Goal: Transaction & Acquisition: Subscribe to service/newsletter

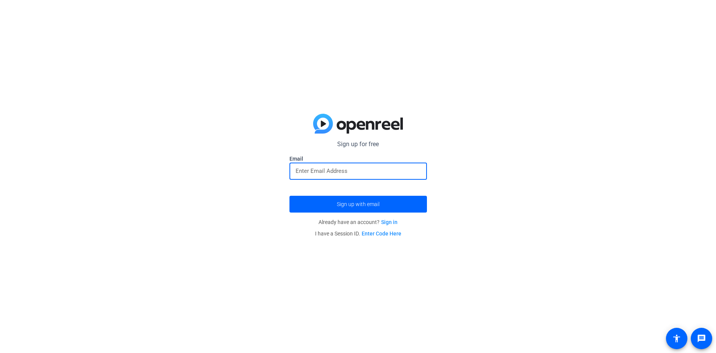
click at [330, 174] on input "email" at bounding box center [358, 170] width 125 height 9
click at [394, 208] on span "submit" at bounding box center [357, 204] width 137 height 18
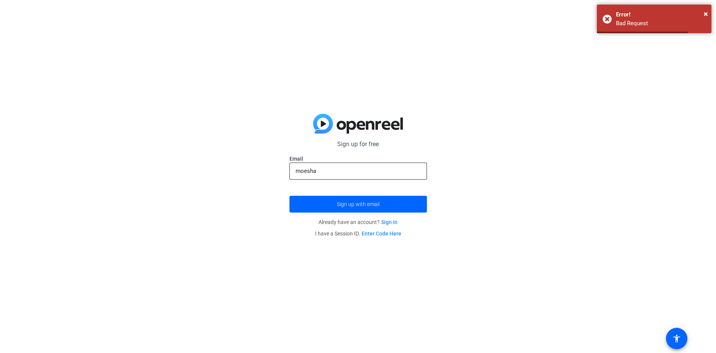
click at [347, 167] on input "moesha" at bounding box center [358, 170] width 125 height 9
type input "[EMAIL_ADDRESS][DOMAIN_NAME]"
click at [289, 196] on button "Sign up with email" at bounding box center [357, 204] width 137 height 17
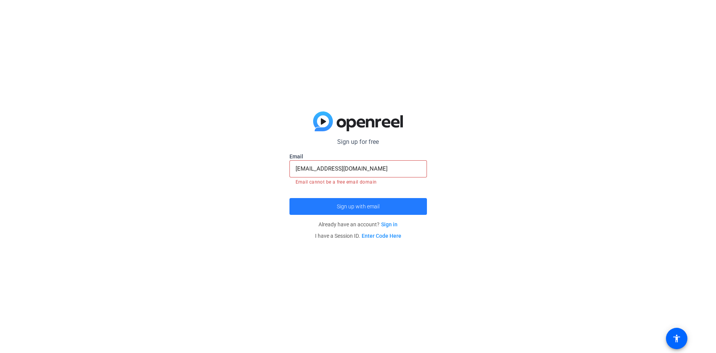
click at [368, 207] on span "Sign up with email" at bounding box center [358, 207] width 43 height 0
click at [353, 142] on p "Sign up for free" at bounding box center [357, 141] width 137 height 9
click at [339, 201] on span "submit" at bounding box center [357, 206] width 137 height 18
click at [376, 236] on link "Enter Code Here" at bounding box center [382, 236] width 40 height 6
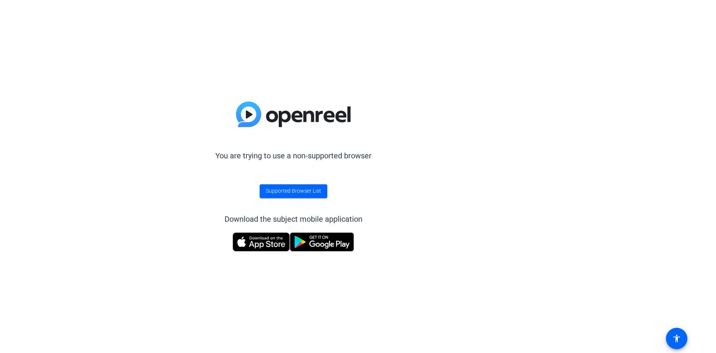
drag, startPoint x: 355, startPoint y: 119, endPoint x: 243, endPoint y: 108, distance: 112.8
click at [243, 108] on div "You are trying to use a non-supported browser Supported Browser List Download t…" at bounding box center [293, 176] width 586 height 353
click at [344, 107] on img at bounding box center [293, 114] width 115 height 25
click at [359, 118] on div "You are trying to use a non-supported browser Supported Browser List Download t…" at bounding box center [293, 176] width 586 height 353
drag, startPoint x: 351, startPoint y: 118, endPoint x: 280, endPoint y: 116, distance: 70.7
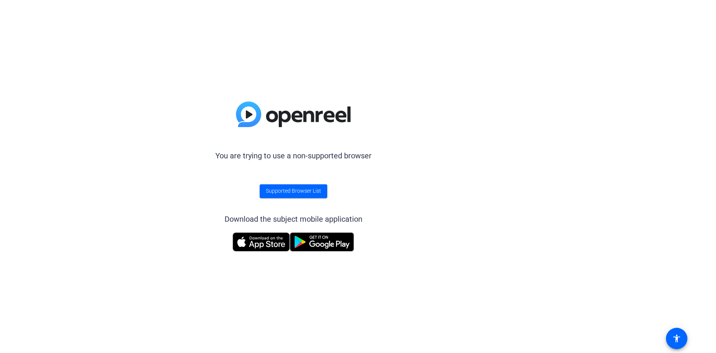
click at [280, 116] on div "You are trying to use a non-supported browser Supported Browser List Download t…" at bounding box center [293, 176] width 586 height 353
